Goal: Information Seeking & Learning: Learn about a topic

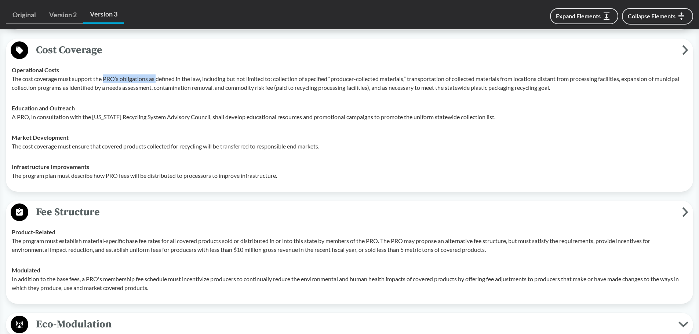
scroll to position [990, 0]
click at [75, 149] on p "The cost coverage must ensure that covered products collected for recycling wil…" at bounding box center [349, 145] width 675 height 9
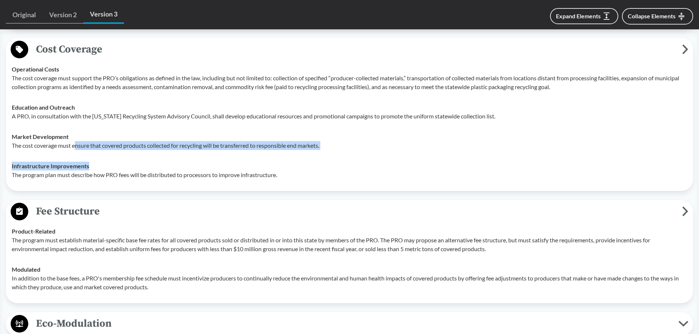
drag, startPoint x: 75, startPoint y: 149, endPoint x: 239, endPoint y: 161, distance: 164.5
click at [239, 161] on tbody "Operational Costs The cost coverage must support the PRO’s obligations as defin…" at bounding box center [349, 122] width 682 height 126
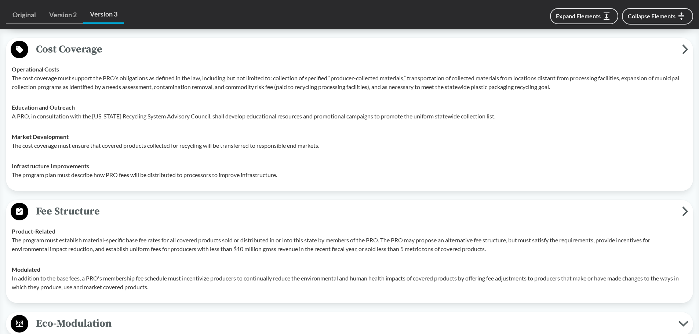
click at [269, 227] on div "Product-Related The program must establish material-specific base fee rates for…" at bounding box center [349, 240] width 675 height 26
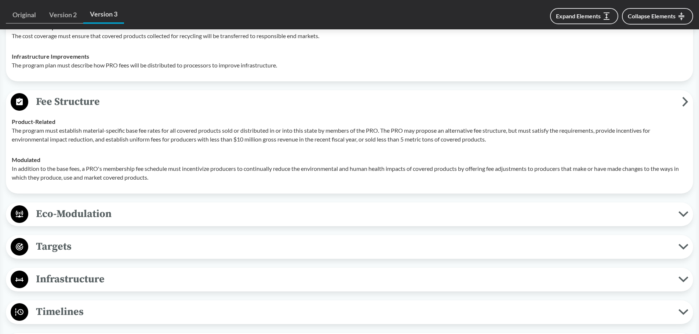
scroll to position [1100, 0]
click at [254, 214] on span "Eco-Modulation" at bounding box center [353, 213] width 650 height 17
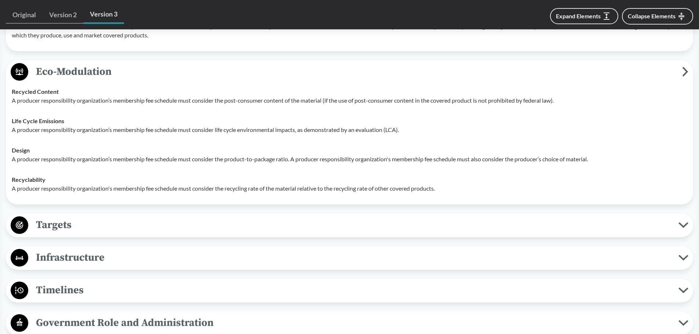
scroll to position [1357, 0]
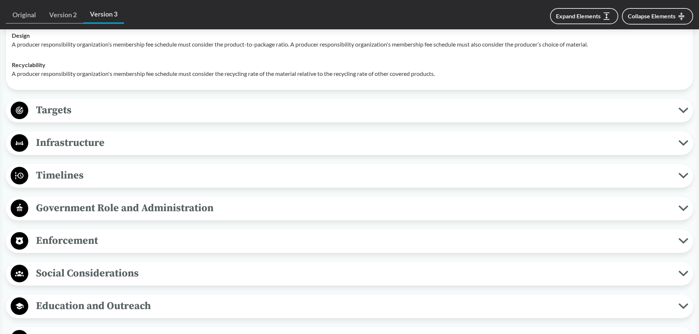
click at [138, 177] on span "Timelines" at bounding box center [353, 175] width 650 height 17
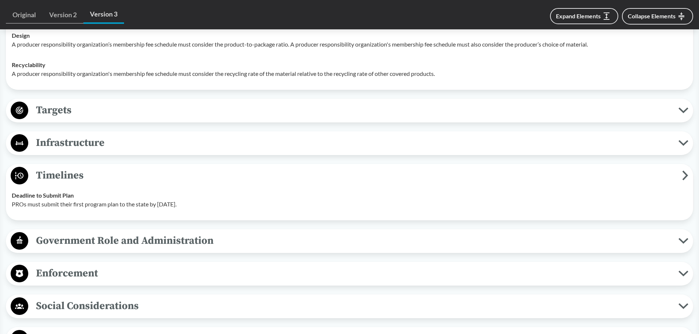
drag, startPoint x: 37, startPoint y: 207, endPoint x: 213, endPoint y: 204, distance: 175.4
click at [213, 204] on p "PROs must submit their first program plan to the state by [DATE]." at bounding box center [349, 204] width 675 height 9
click at [220, 201] on p "PROs must submit their first program plan to the state by [DATE]." at bounding box center [349, 204] width 675 height 9
click at [174, 105] on span "Targets" at bounding box center [353, 110] width 650 height 17
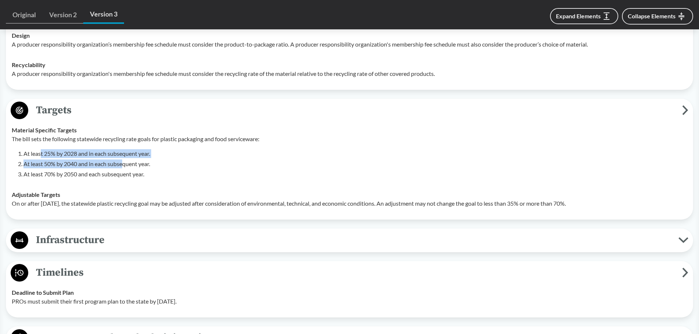
drag, startPoint x: 41, startPoint y: 157, endPoint x: 123, endPoint y: 160, distance: 81.5
click at [123, 160] on ol "At least 25% by 2028 and in each subsequent year. At least 50% by 2040 and in e…" at bounding box center [355, 163] width 664 height 29
click at [197, 157] on li "At least 25% by 2028 and in each subsequent year." at bounding box center [355, 153] width 664 height 9
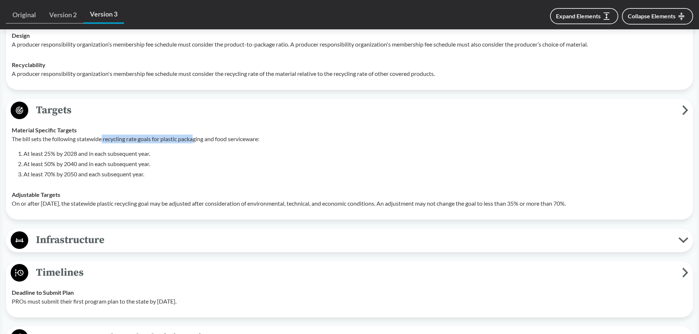
drag, startPoint x: 103, startPoint y: 139, endPoint x: 196, endPoint y: 135, distance: 92.9
click at [196, 135] on p "The bill sets the following statewide recycling rate goals for plastic packagin…" at bounding box center [349, 139] width 675 height 9
click at [216, 164] on li "At least 50% by 2040 and in each subsequent year." at bounding box center [355, 164] width 664 height 9
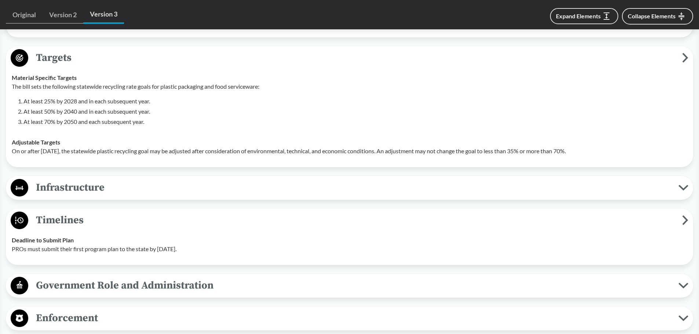
scroll to position [1431, 0]
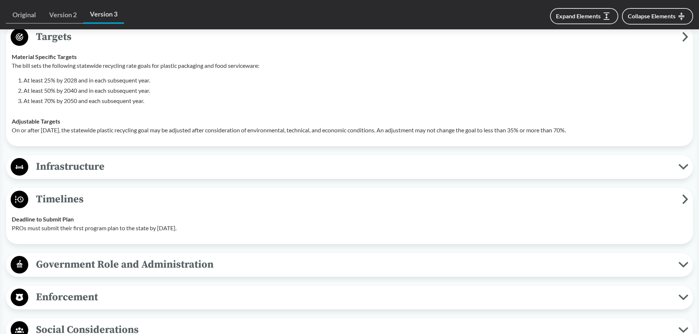
click at [92, 170] on span "Infrastructure" at bounding box center [353, 166] width 650 height 17
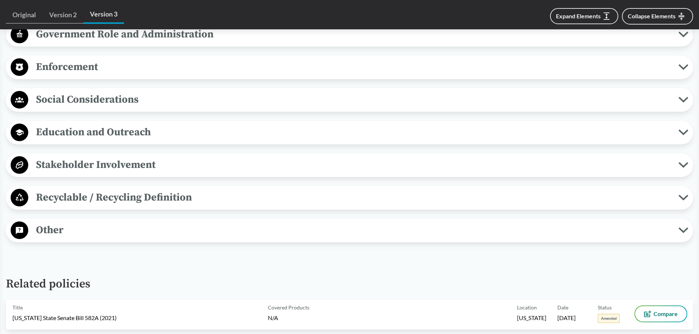
scroll to position [1761, 0]
click at [77, 67] on span "Enforcement" at bounding box center [353, 67] width 650 height 17
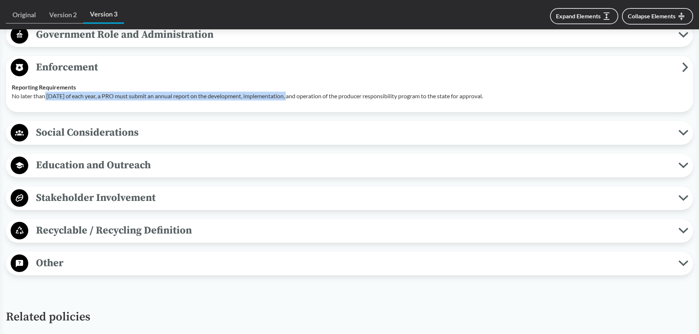
drag, startPoint x: 45, startPoint y: 94, endPoint x: 285, endPoint y: 104, distance: 239.4
click at [285, 104] on td "Reporting Requirements No later than [DATE] of each year, a PRO must submit an …" at bounding box center [349, 91] width 682 height 29
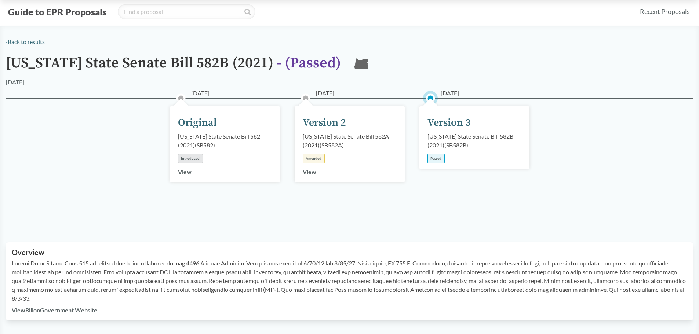
scroll to position [0, 0]
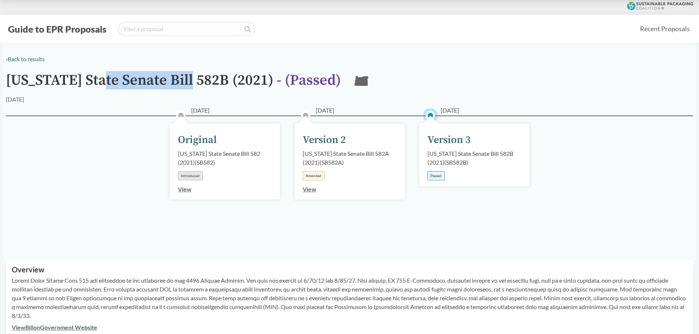
drag, startPoint x: 99, startPoint y: 83, endPoint x: 195, endPoint y: 84, distance: 95.4
click at [195, 84] on h1 "[US_STATE] State Senate Bill 582B (2021) - ( Passed )" at bounding box center [173, 83] width 335 height 23
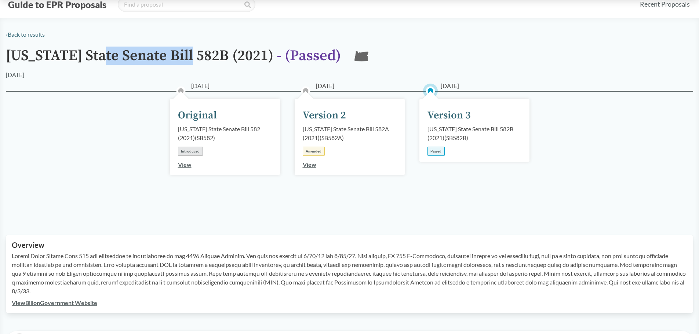
scroll to position [37, 0]
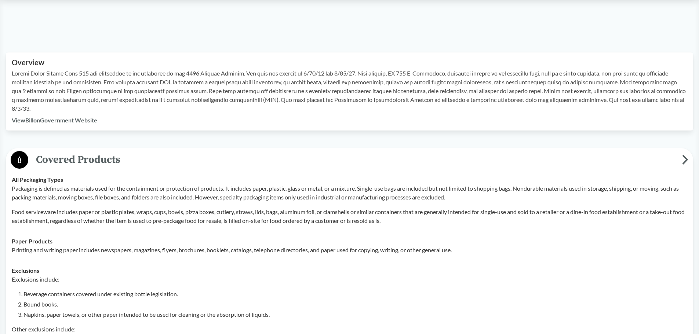
scroll to position [220, 0]
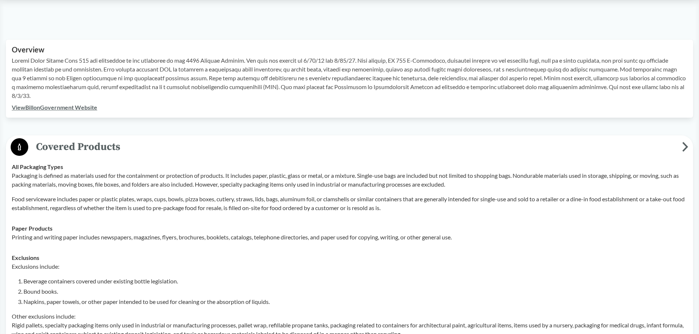
click at [45, 110] on link "View Bill on Government Website" at bounding box center [54, 107] width 85 height 7
